Goal: Task Accomplishment & Management: Manage account settings

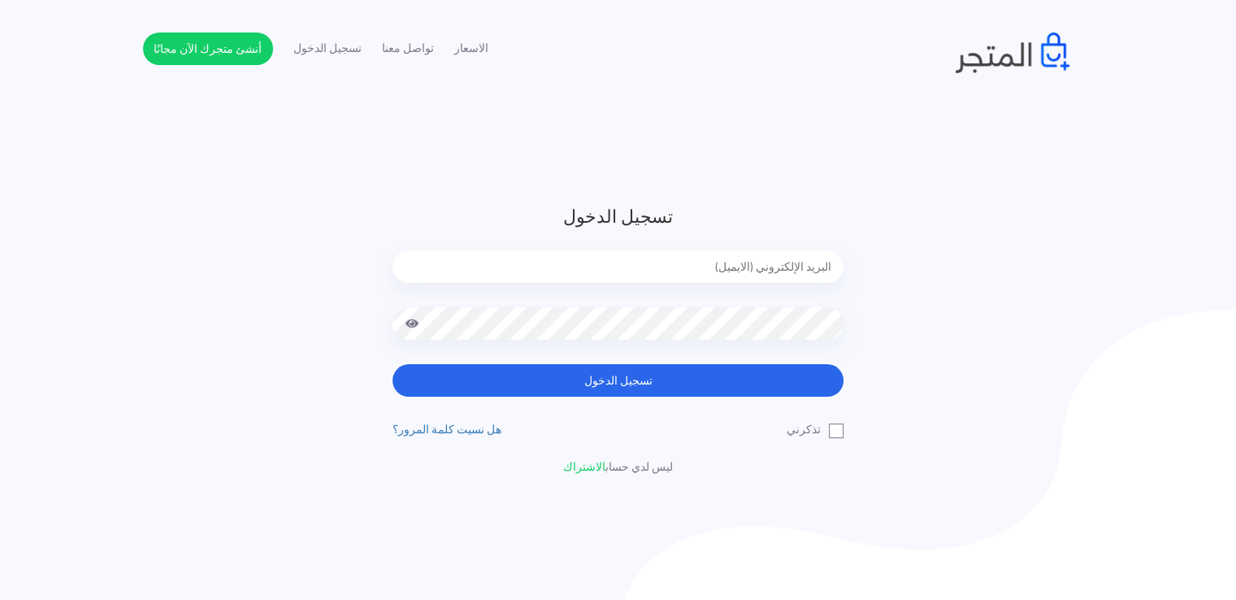
type input "noha_mae86@yahoo.com"
drag, startPoint x: 701, startPoint y: 510, endPoint x: 559, endPoint y: 415, distance: 171.1
click at [554, 416] on div "تسجيل الدخول noha_mae86@yahoo.com تسجيل الدخول تذكرني" at bounding box center [617, 339] width 475 height 272
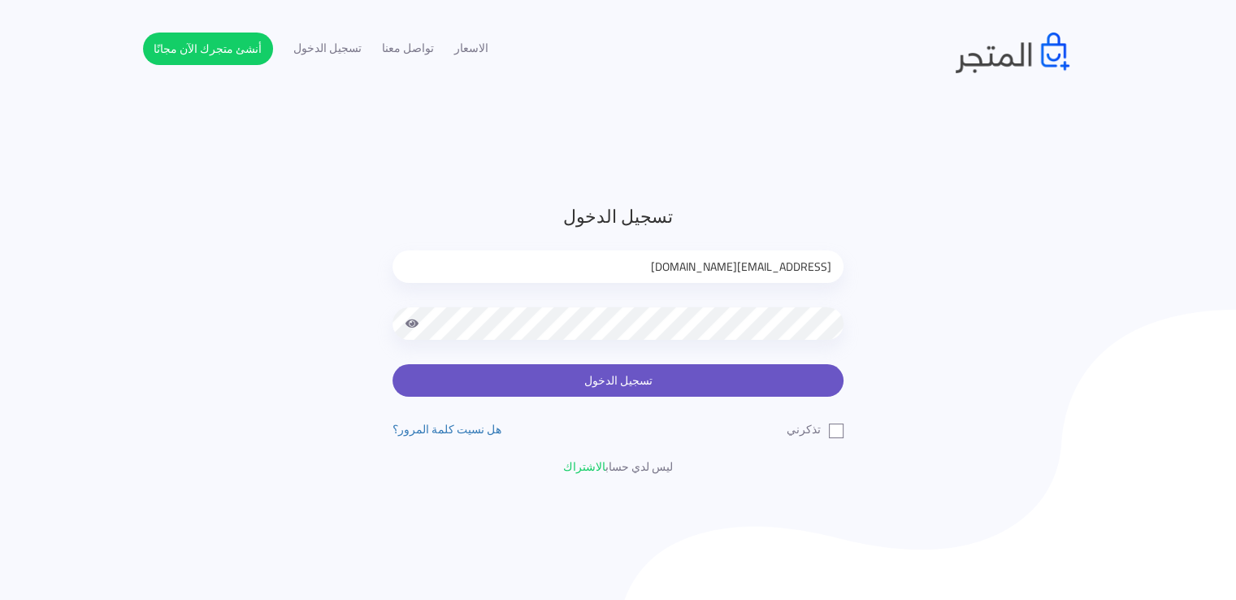
click at [608, 384] on button "تسجيل الدخول" at bounding box center [618, 380] width 451 height 33
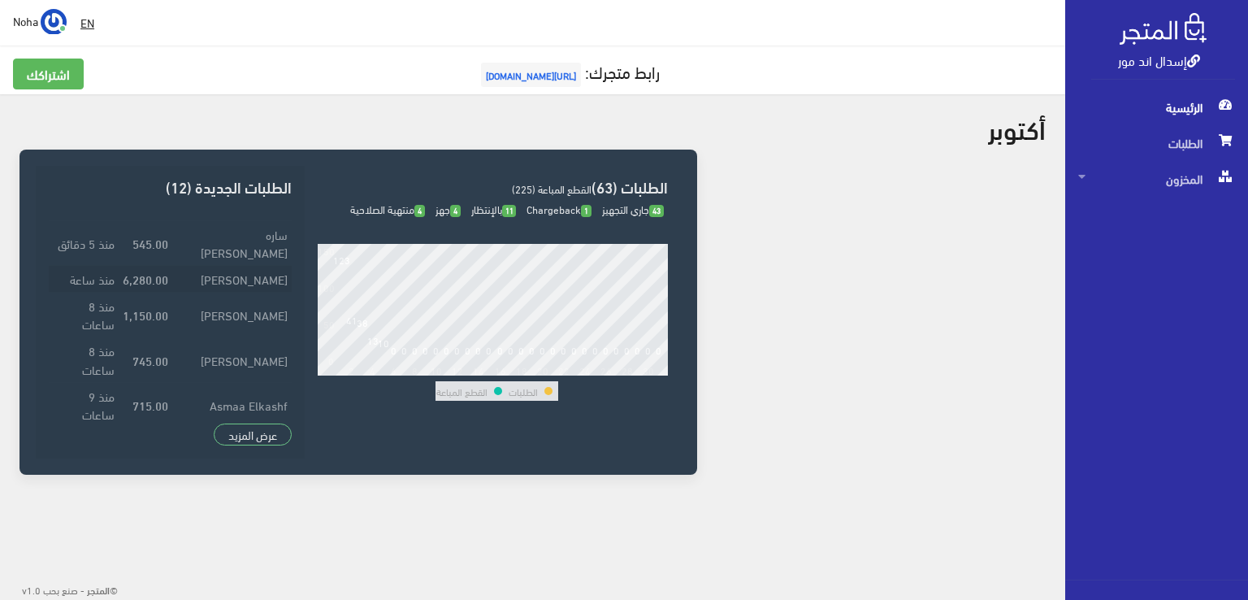
click at [244, 265] on td "[PERSON_NAME]" at bounding box center [231, 278] width 119 height 27
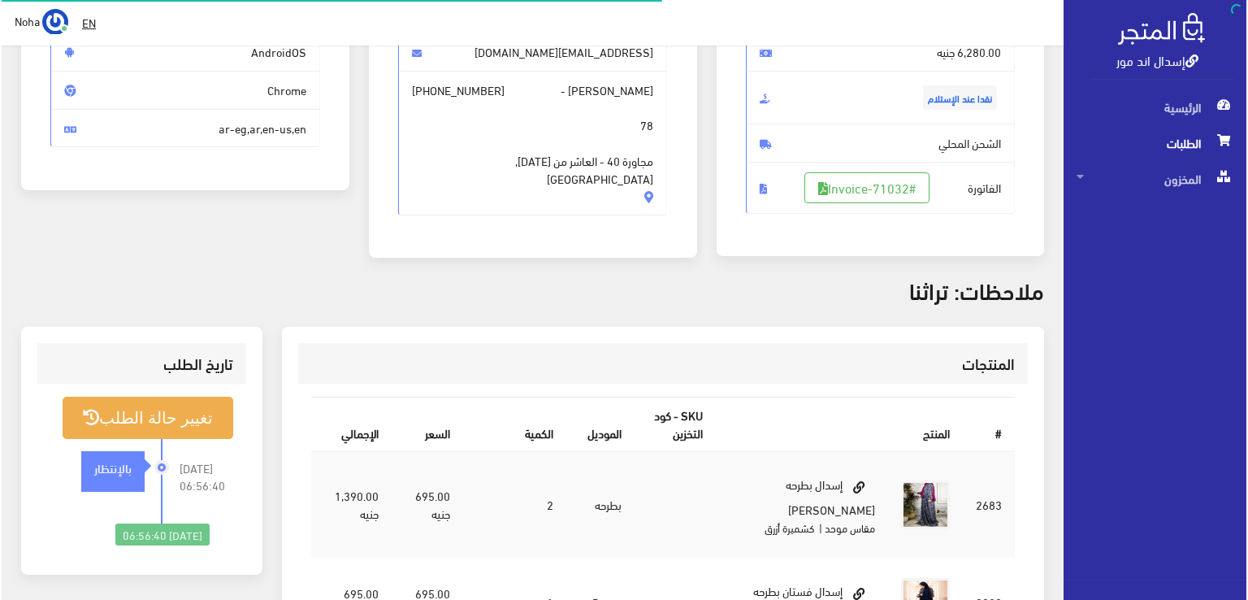
scroll to position [244, 0]
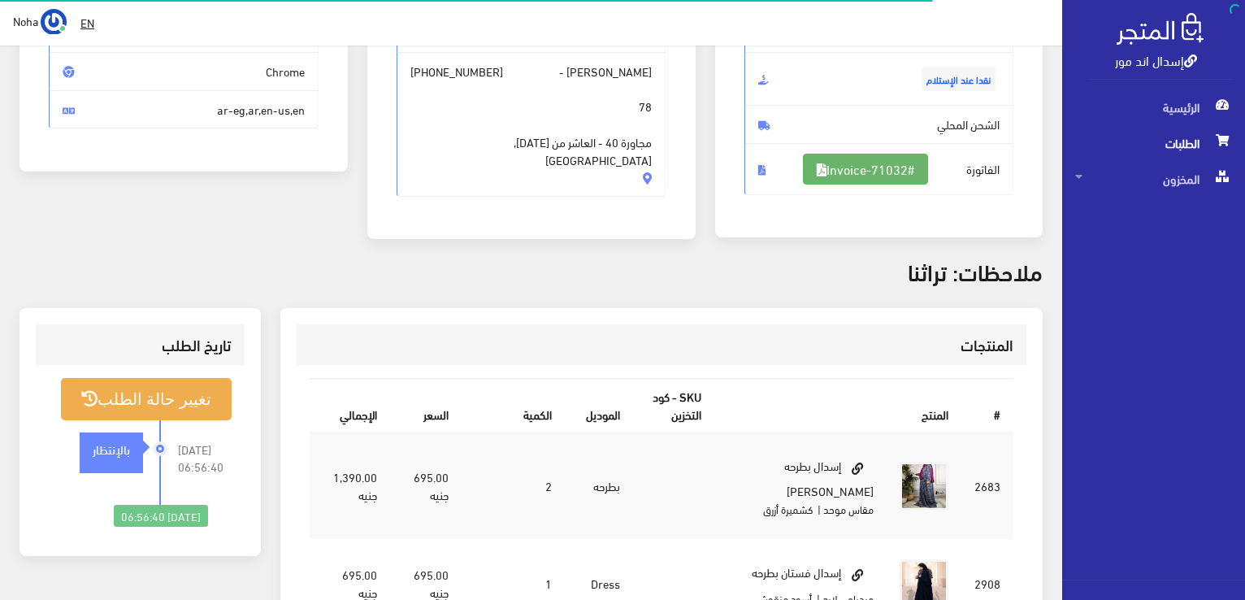
click at [893, 176] on link "#Invoice-71032" at bounding box center [865, 169] width 125 height 31
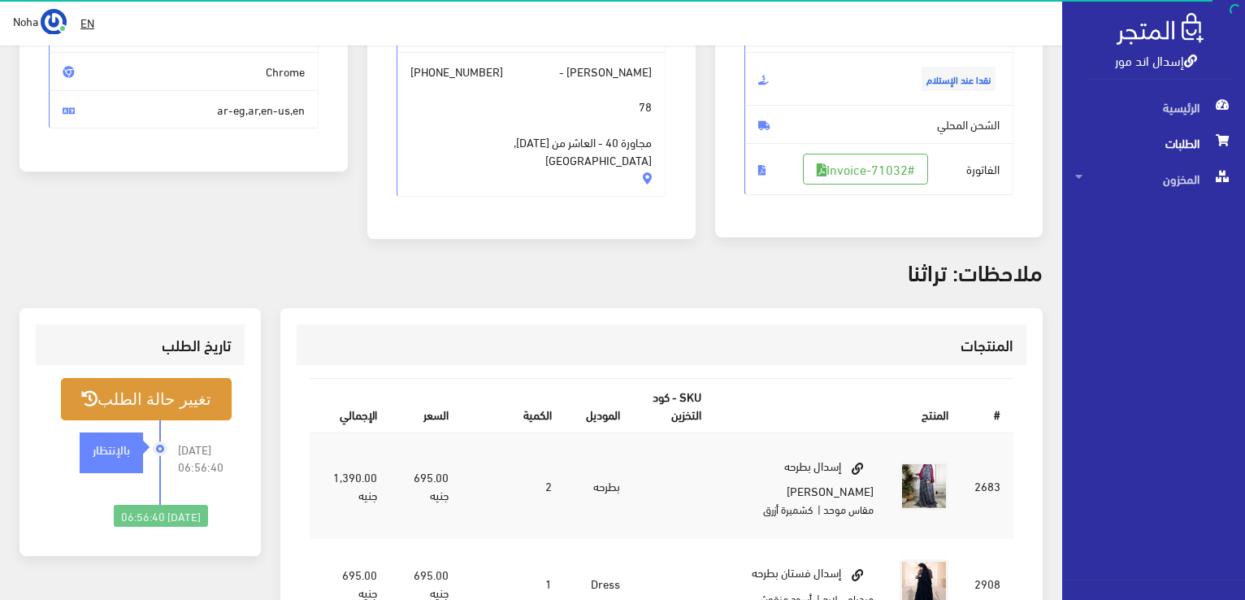
click at [199, 408] on button "تغيير حالة الطلب" at bounding box center [146, 398] width 171 height 41
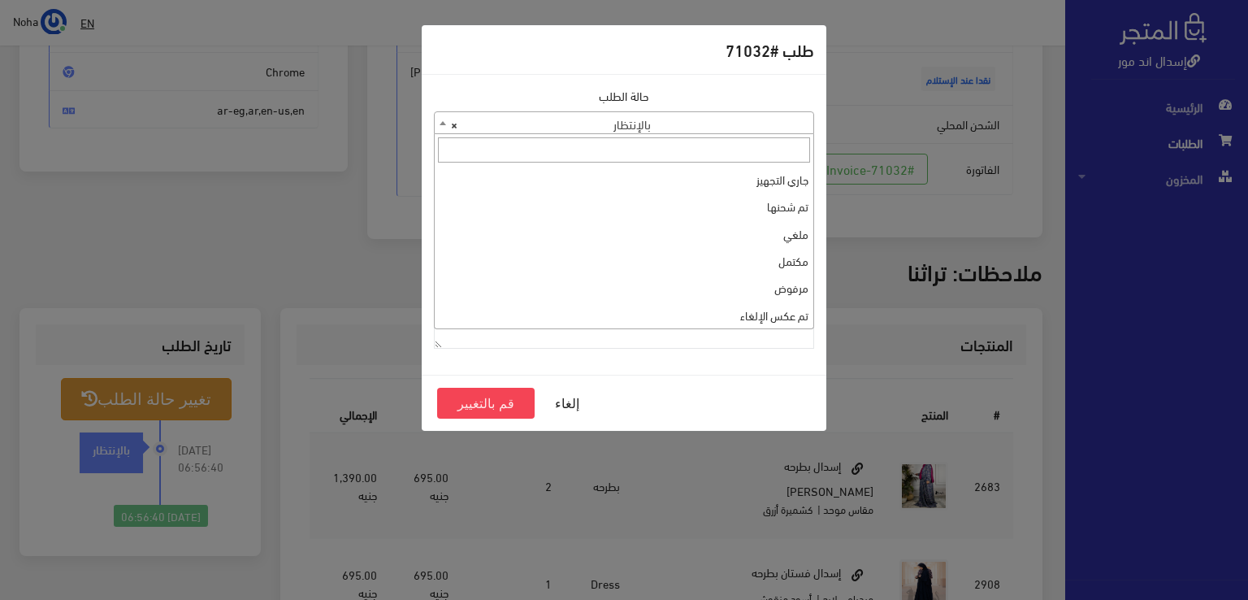
click at [588, 124] on span "× بالإنتظار" at bounding box center [624, 123] width 379 height 23
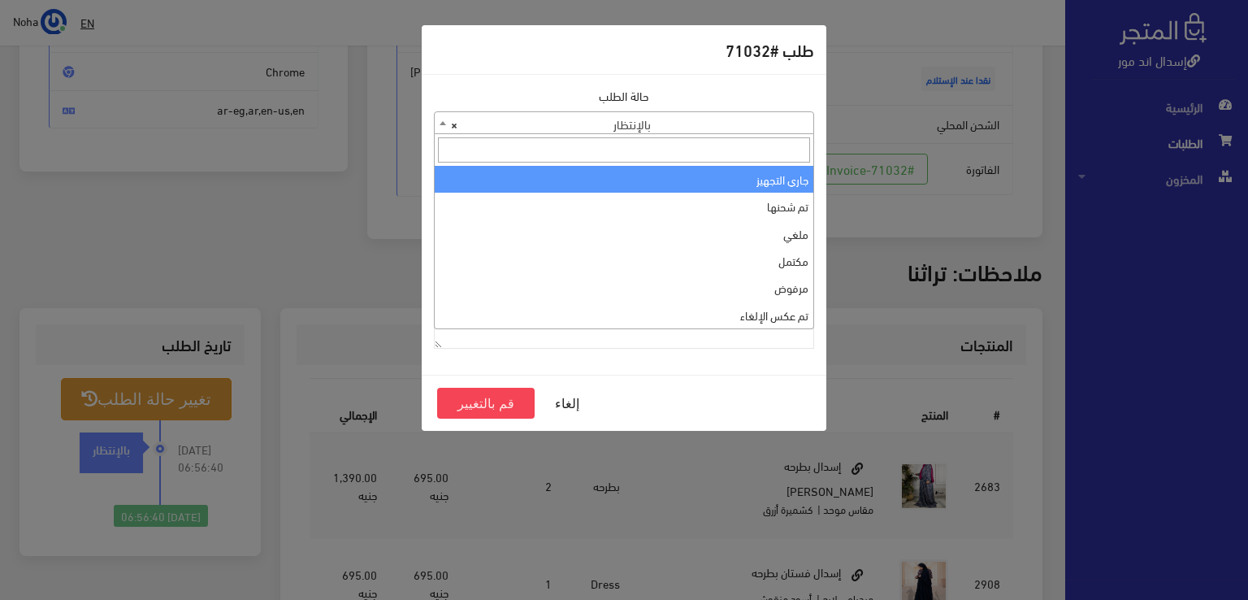
select select "1"
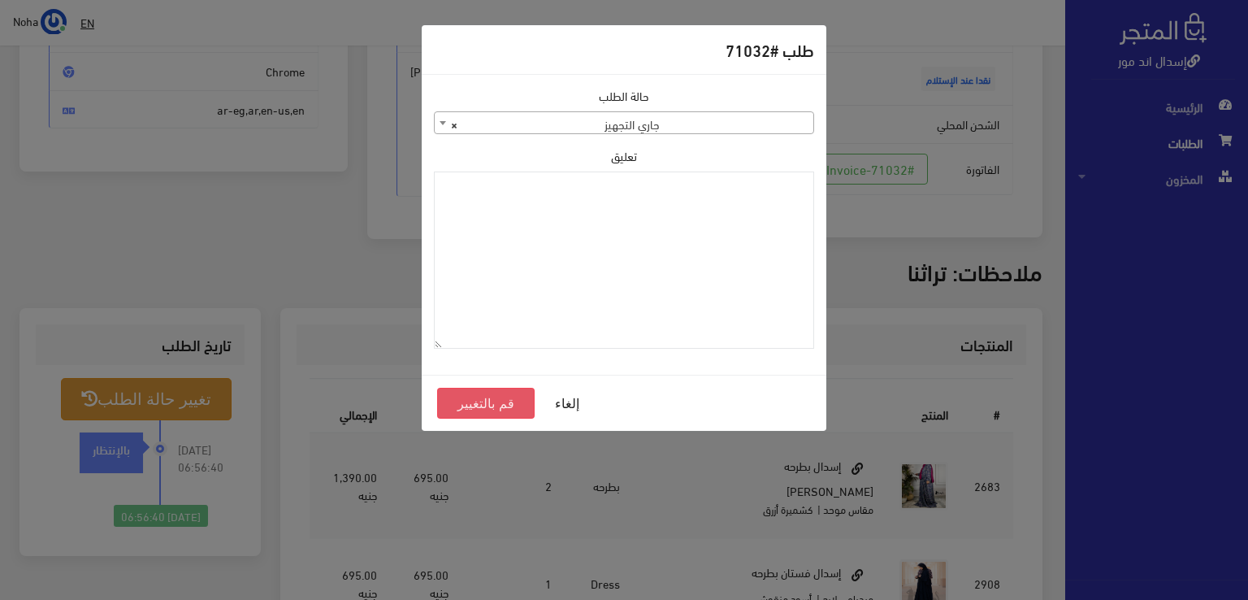
click at [510, 394] on button "قم بالتغيير" at bounding box center [486, 403] width 98 height 31
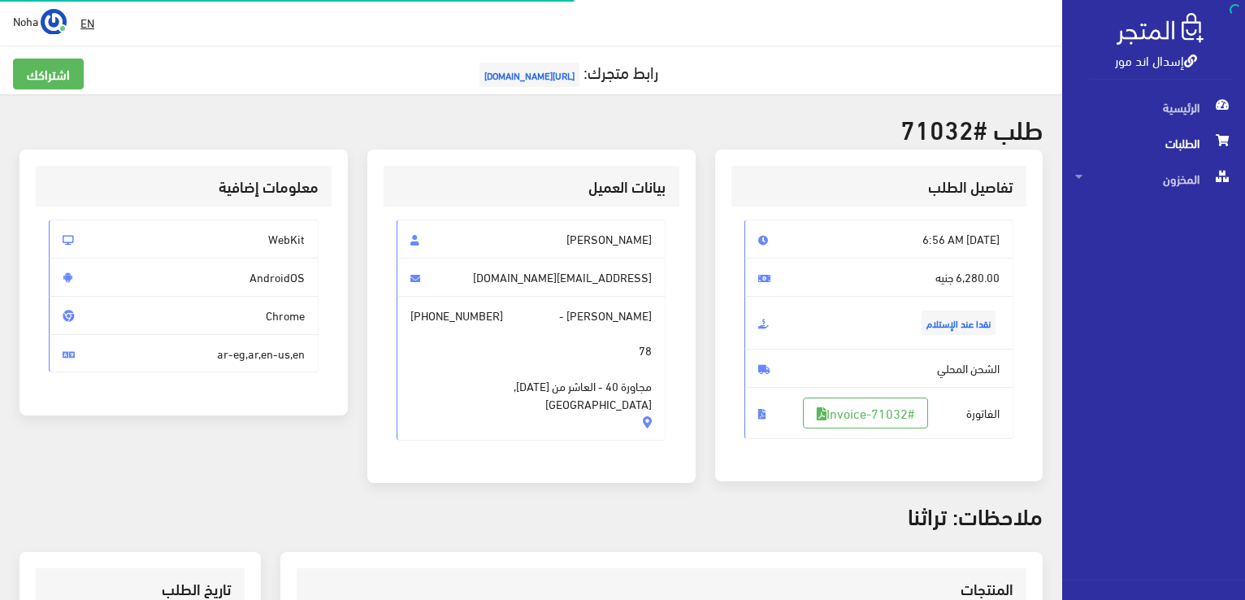
scroll to position [233, 0]
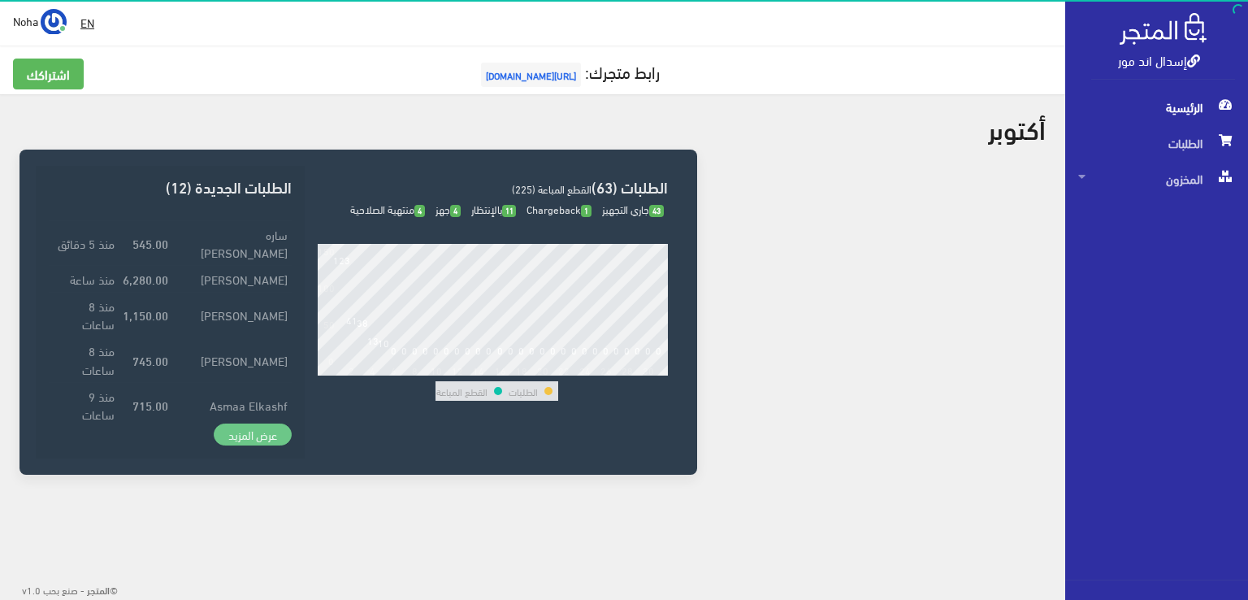
click at [245, 433] on link "عرض المزيد" at bounding box center [253, 434] width 78 height 23
